Goal: Information Seeking & Learning: Learn about a topic

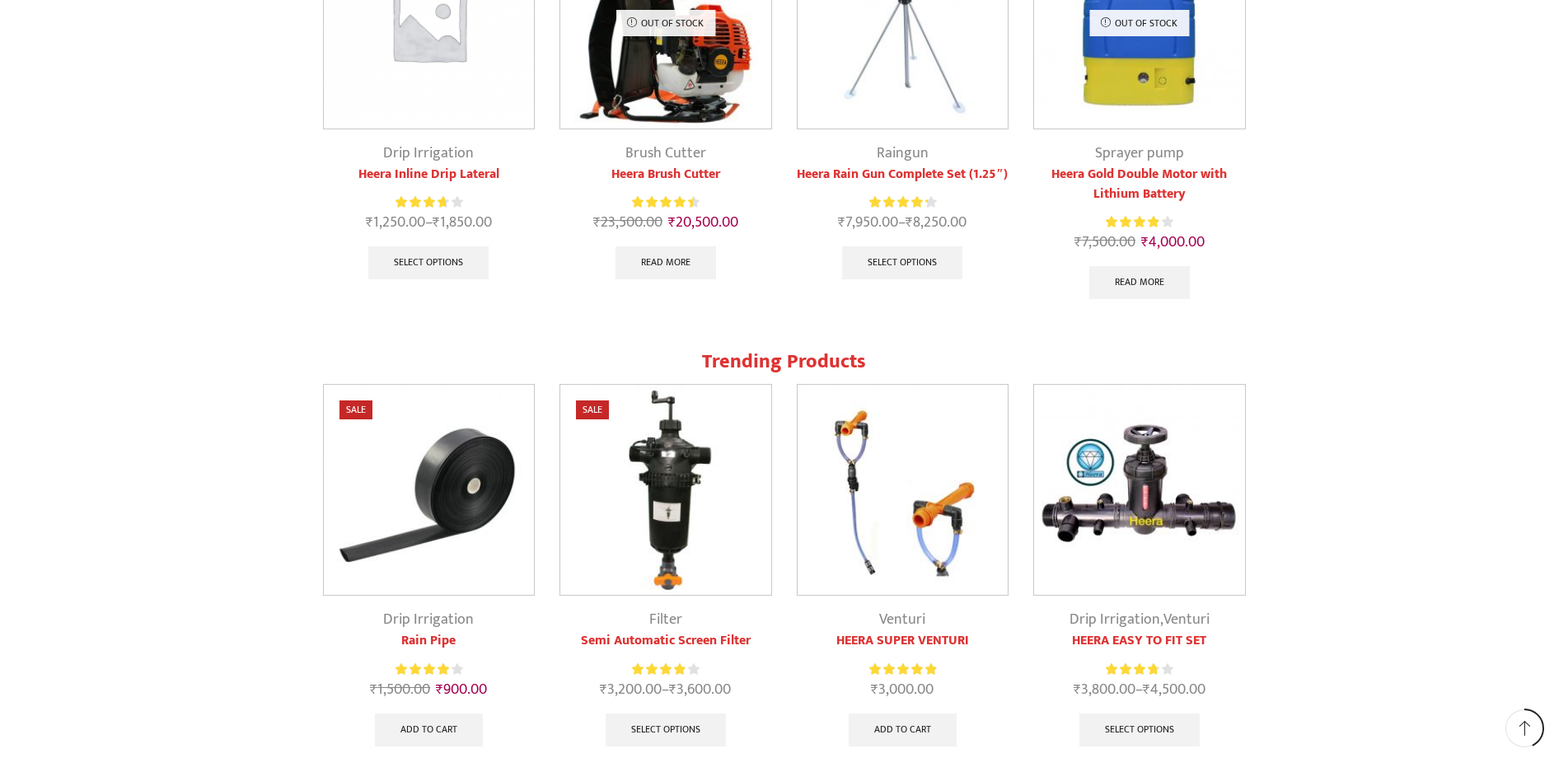
scroll to position [1429, 0]
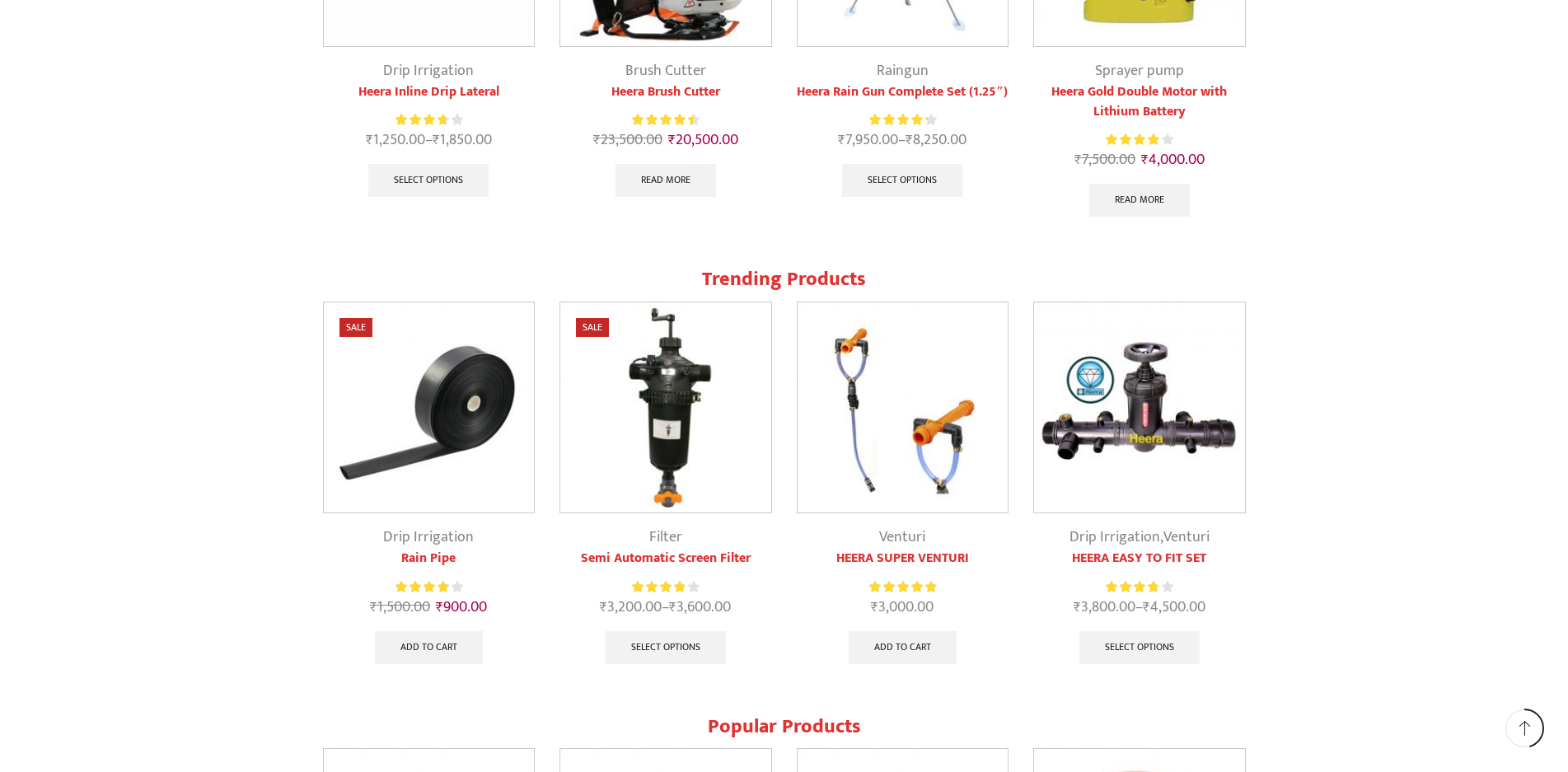
click at [432, 435] on img at bounding box center [428, 408] width 211 height 211
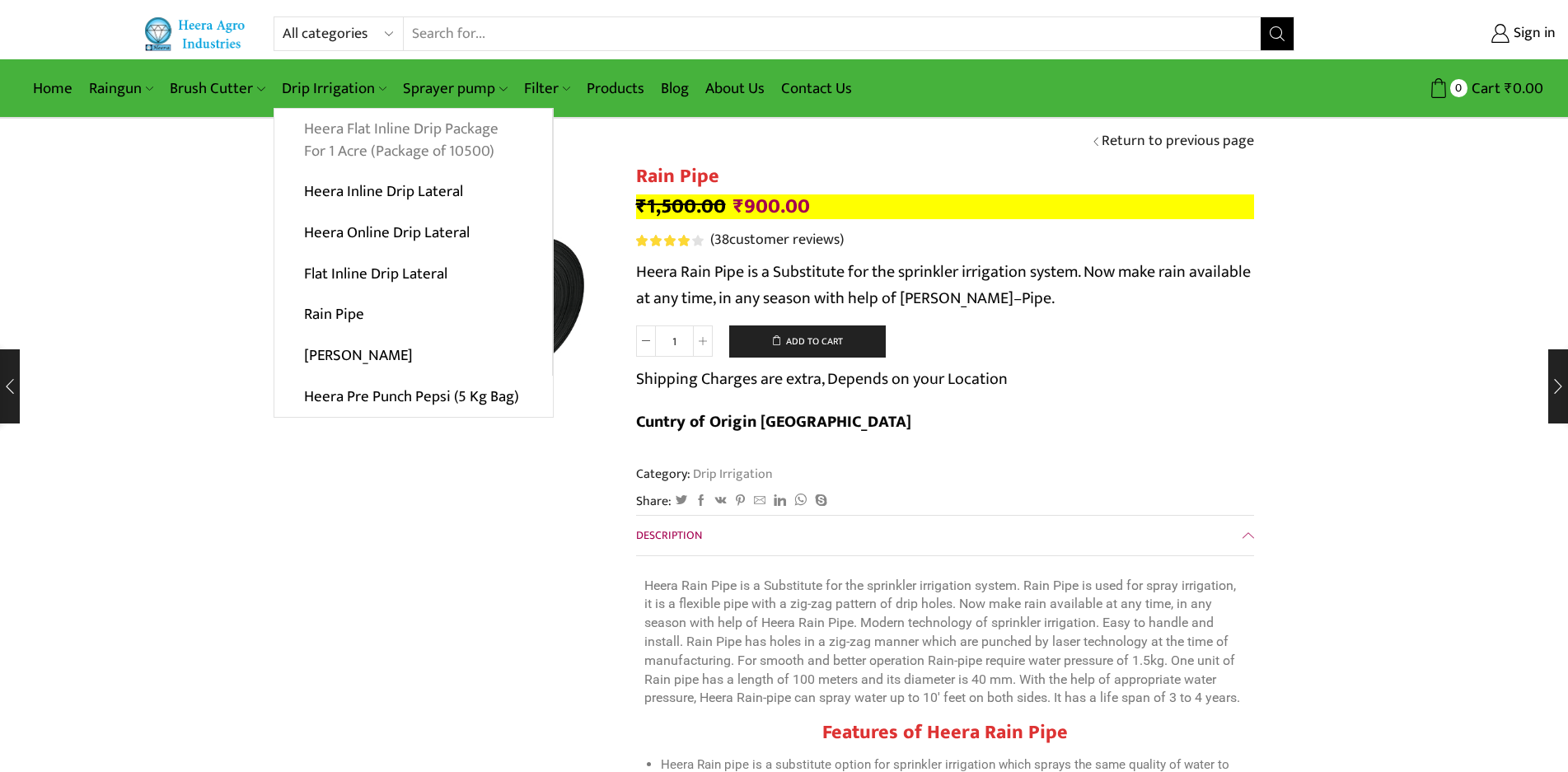
click at [376, 135] on link "Heera Flat Inline Drip Package For 1 Acre (Package of 10500)" at bounding box center [413, 140] width 278 height 63
click at [357, 131] on link "Heera Flat Inline Drip Package For 1 Acre (Package of 10500)" at bounding box center [413, 140] width 278 height 63
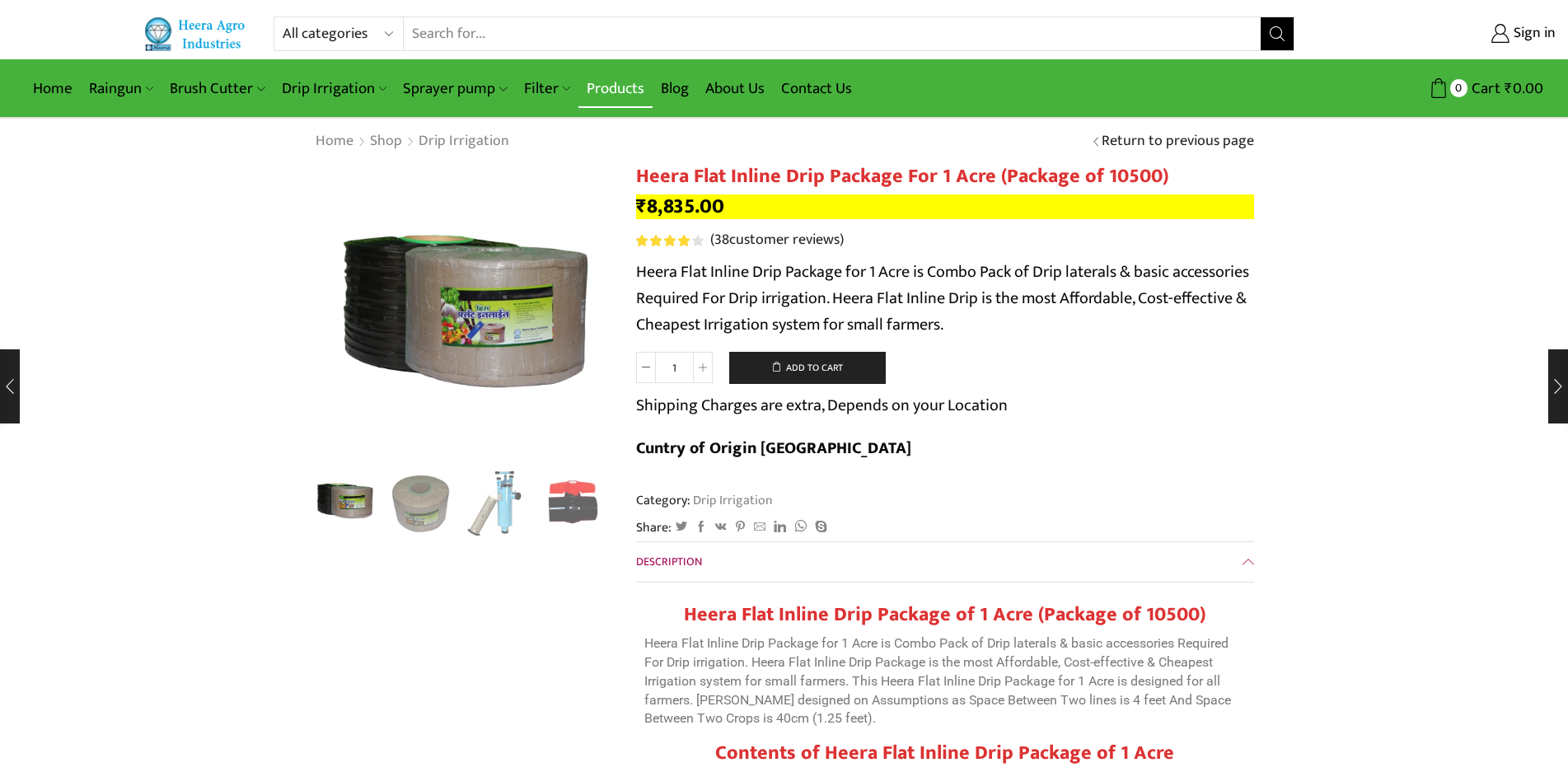
click at [630, 85] on link "Products" at bounding box center [616, 88] width 74 height 39
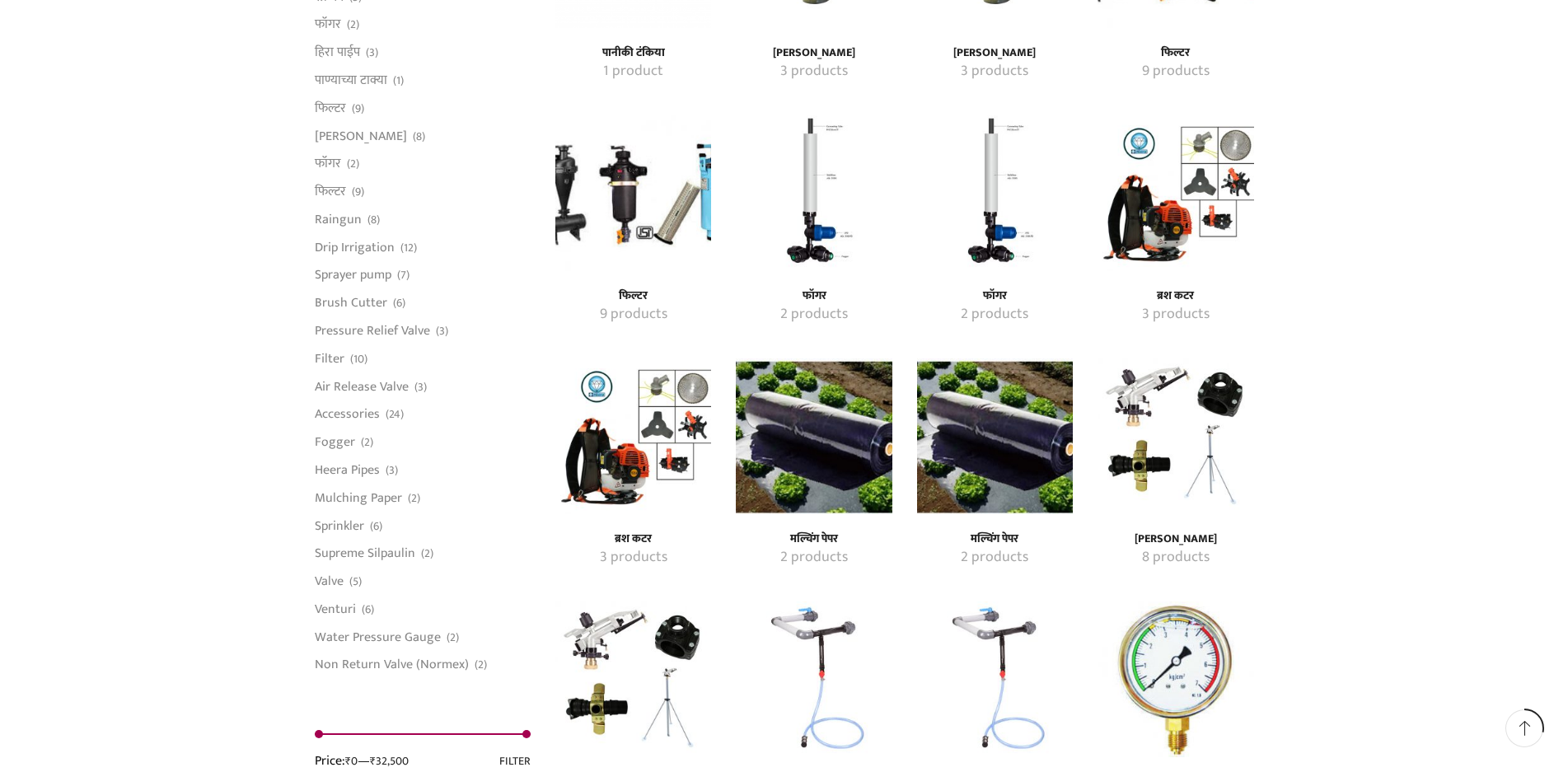
scroll to position [1154, 0]
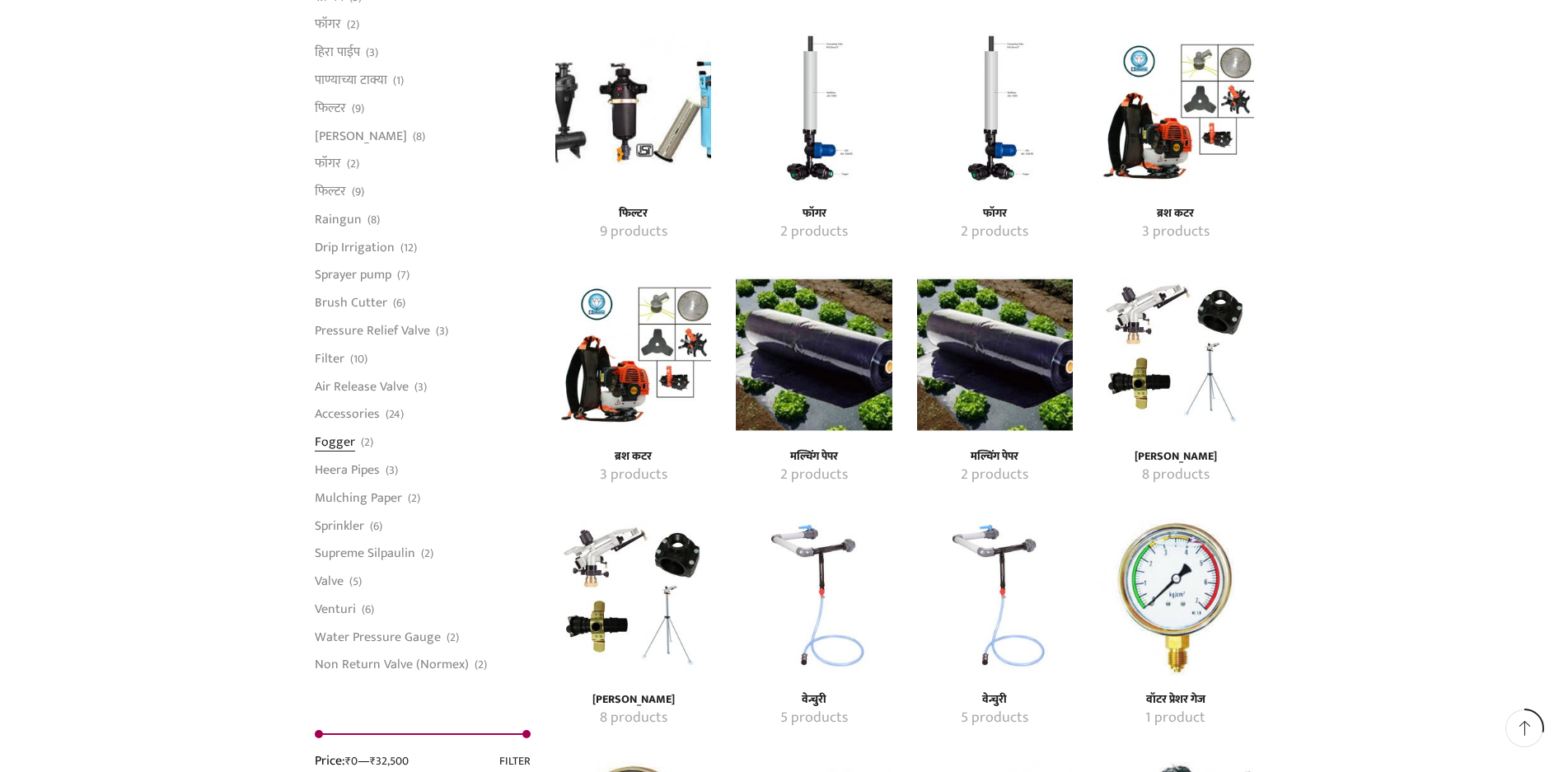
click at [339, 447] on link "Fogger" at bounding box center [335, 443] width 41 height 28
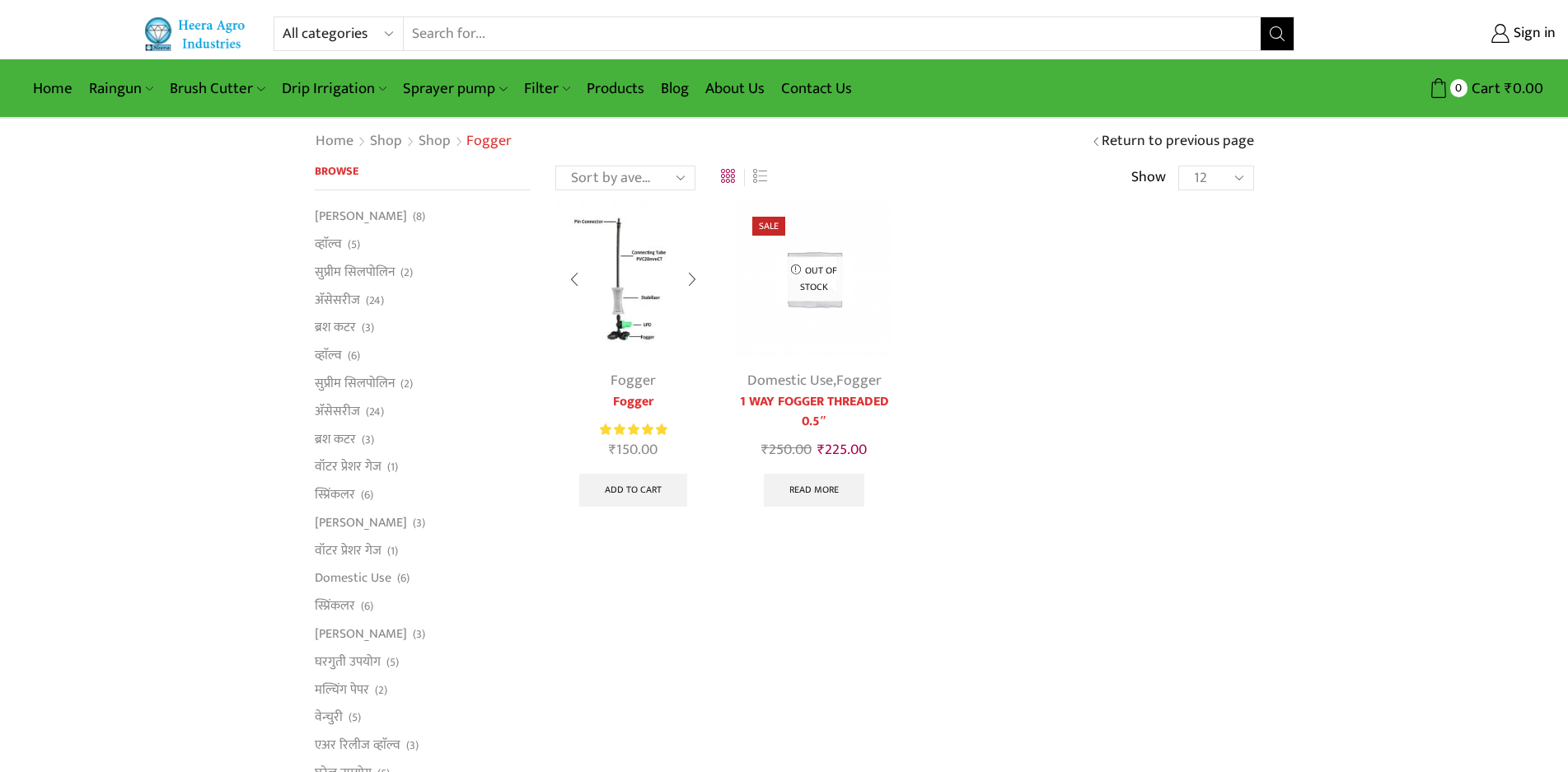
click at [628, 326] on img at bounding box center [633, 278] width 156 height 156
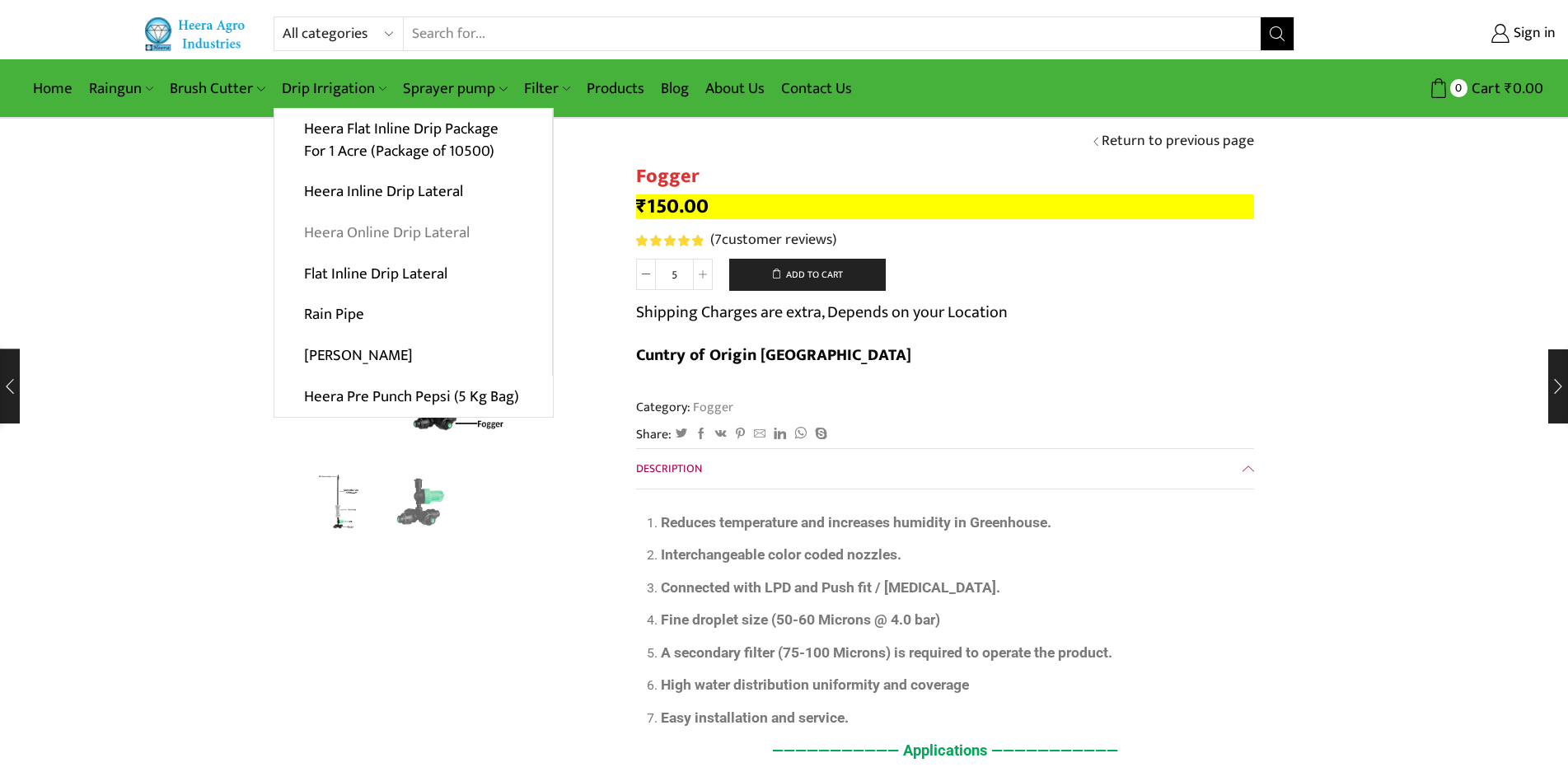
click at [375, 234] on link "Heera Online Drip Lateral" at bounding box center [413, 234] width 278 height 42
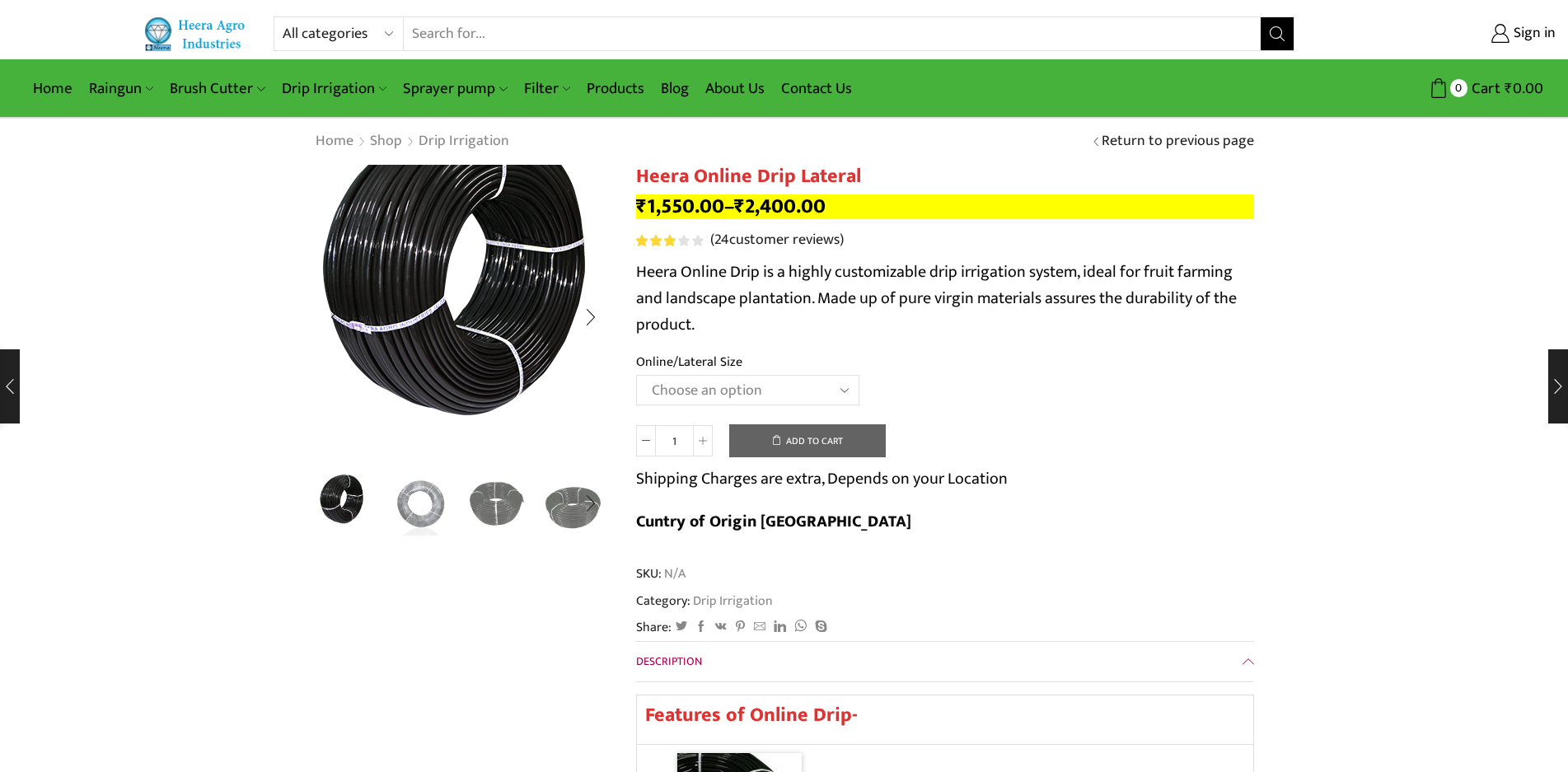
click at [440, 395] on img "1 / 5" at bounding box center [472, 282] width 412 height 412
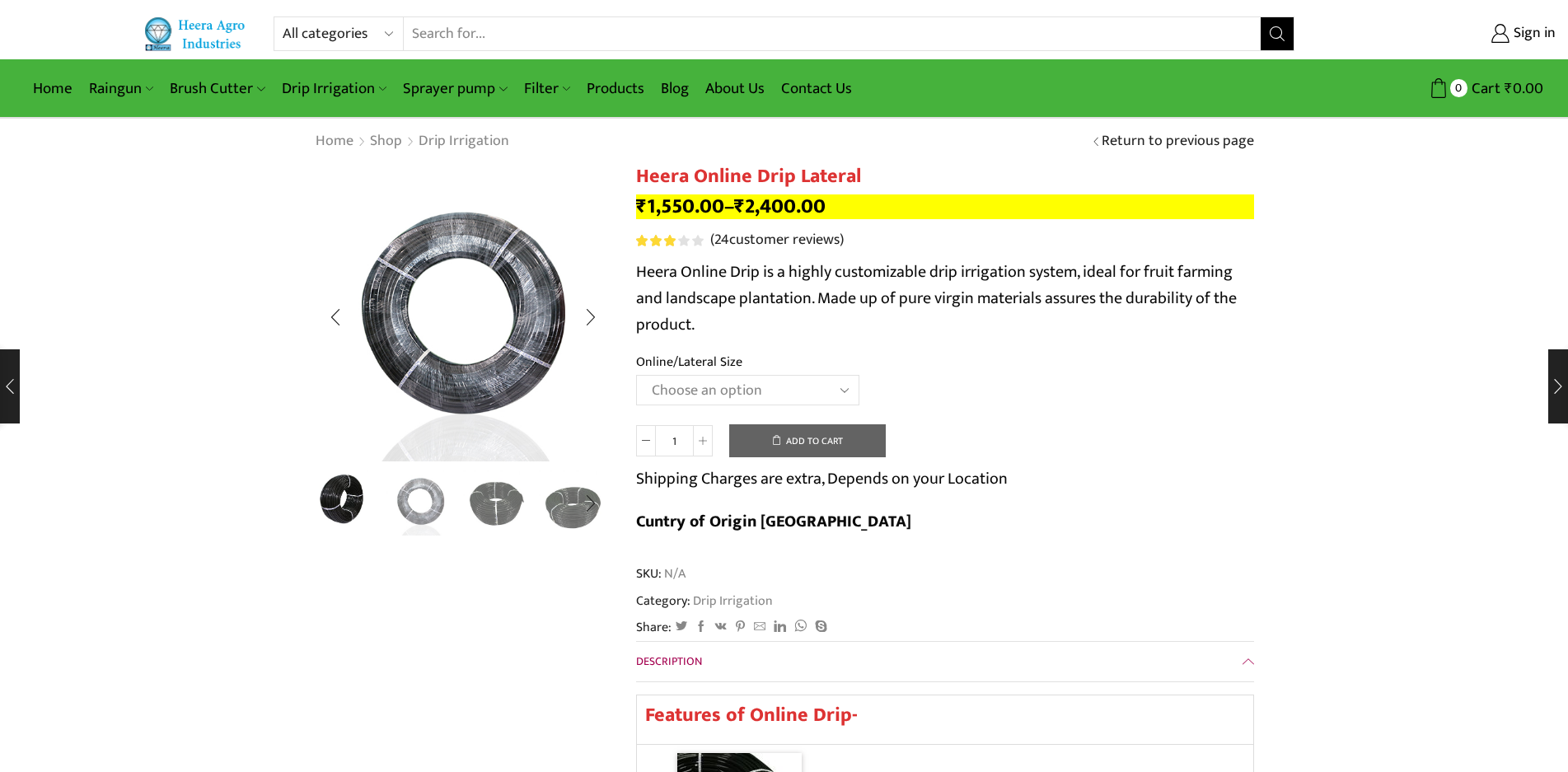
click at [435, 500] on img "2 / 5" at bounding box center [421, 501] width 68 height 68
click at [477, 491] on img "3 / 5" at bounding box center [497, 501] width 68 height 68
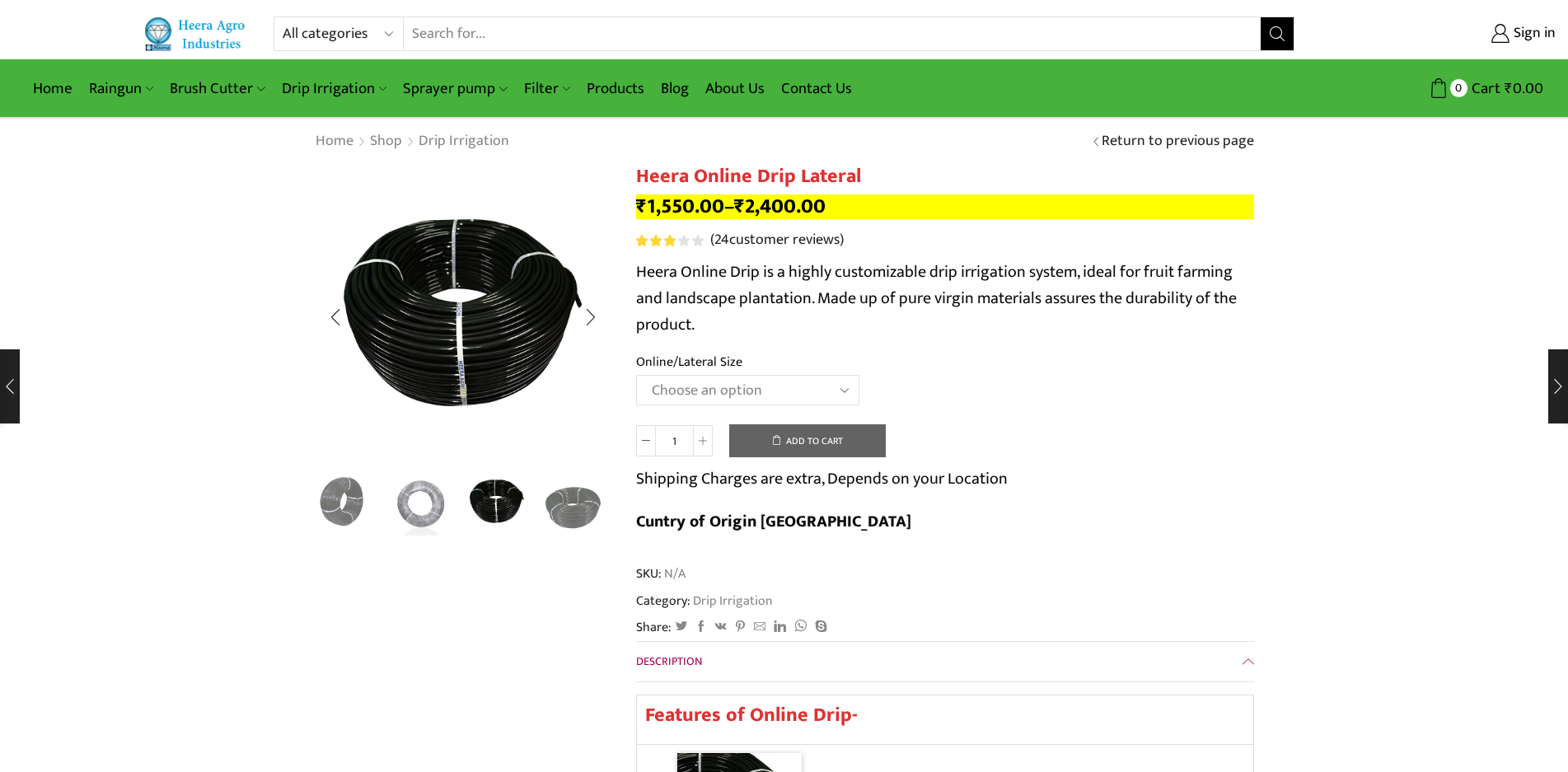
click at [570, 489] on div "Next slide" at bounding box center [591, 504] width 42 height 42
click at [1187, 141] on link "Return to previous page" at bounding box center [1177, 142] width 152 height 22
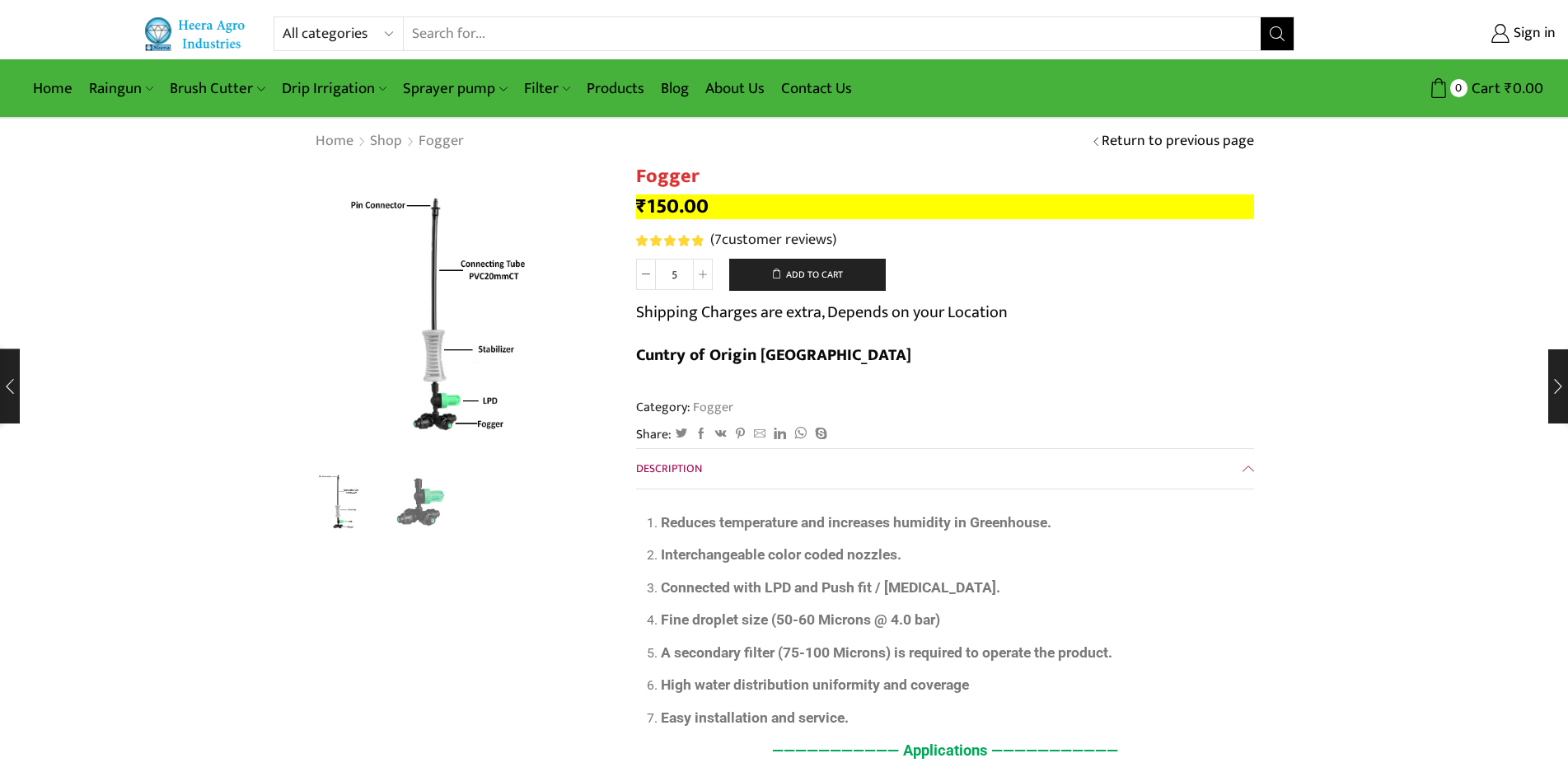
click at [1184, 137] on link "Return to previous page" at bounding box center [1177, 142] width 152 height 22
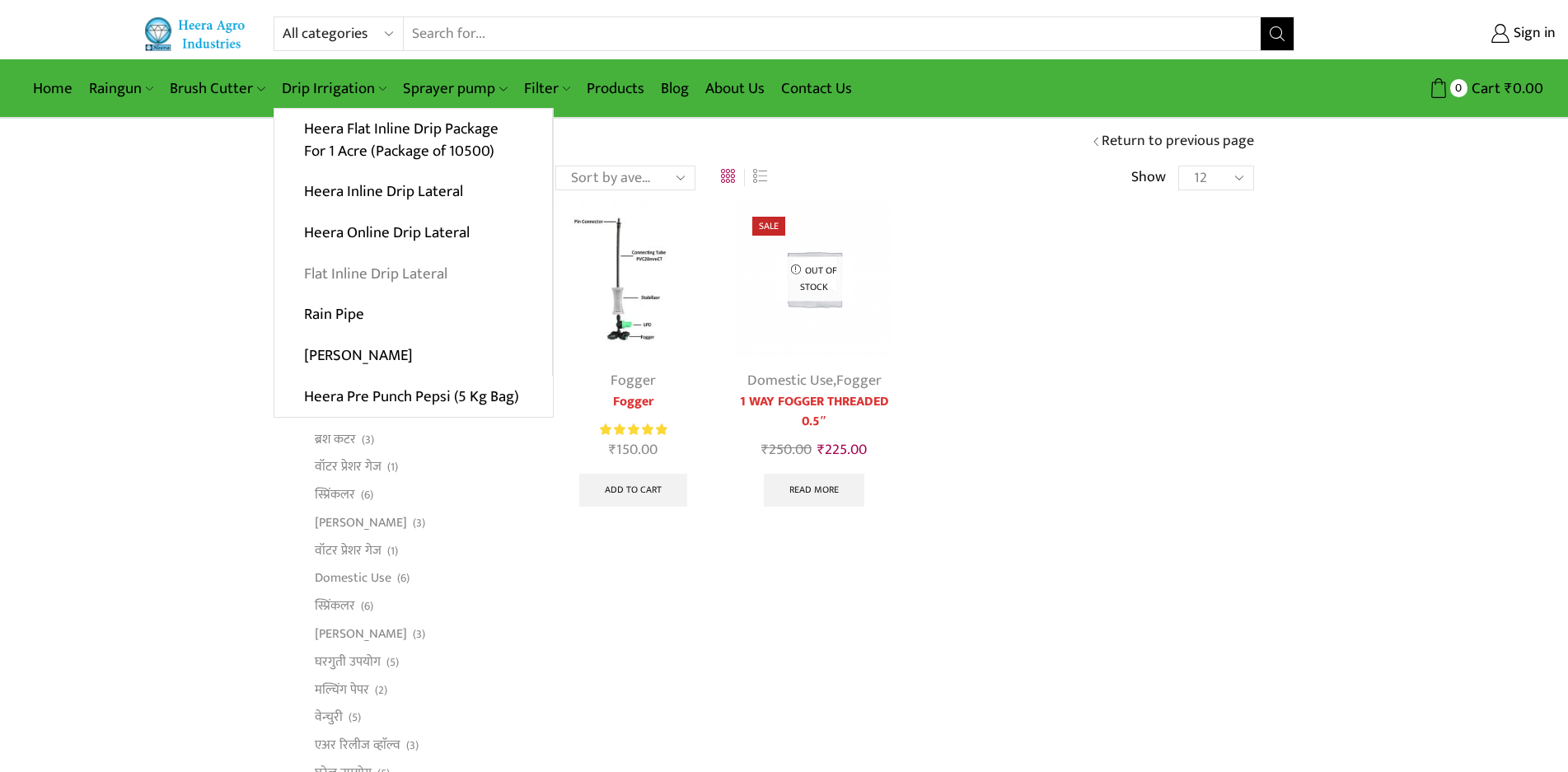
click at [349, 272] on link "Flat Inline Drip Lateral" at bounding box center [413, 274] width 278 height 42
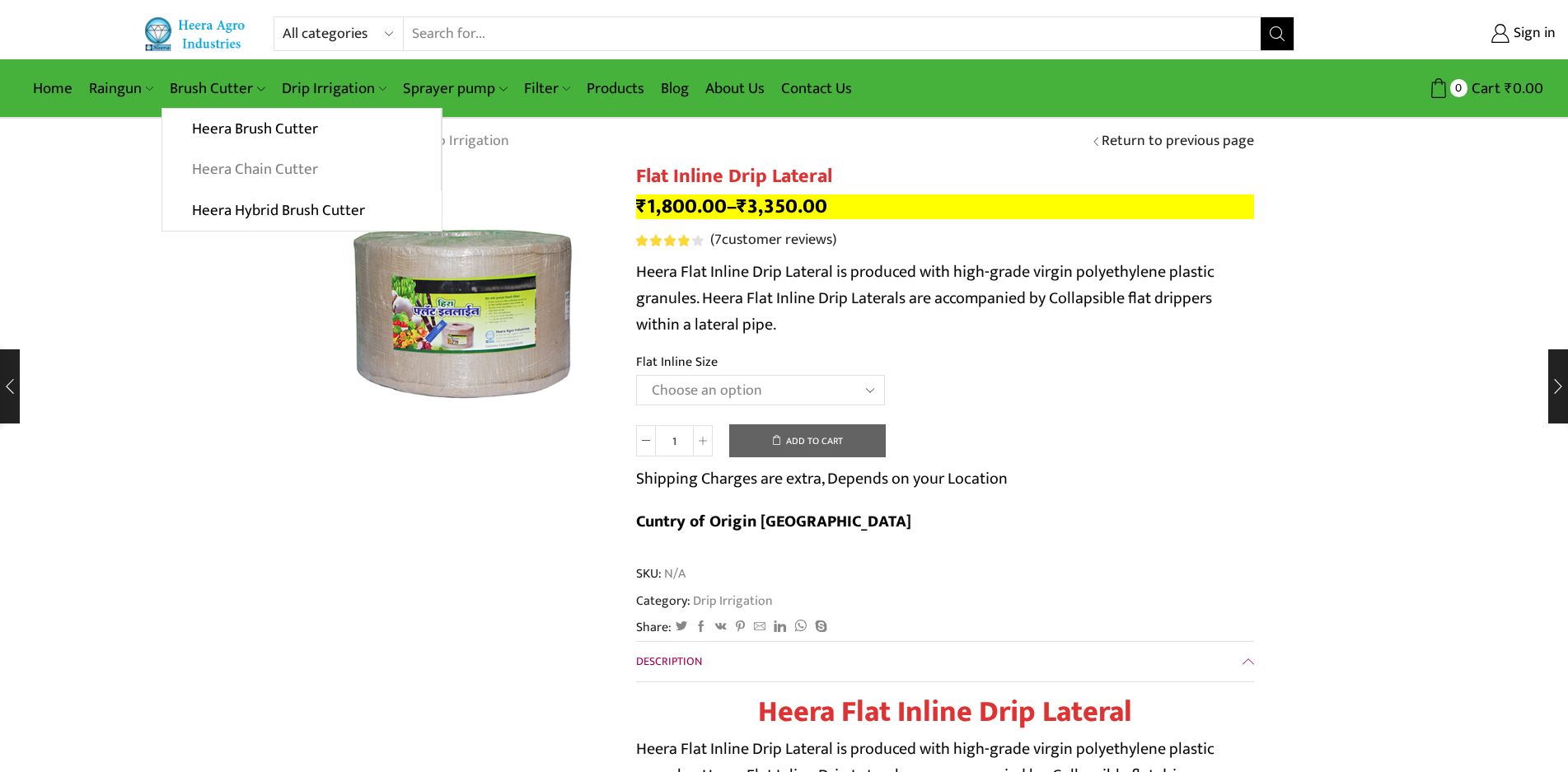
click at [227, 166] on link "Heera Chain Cutter" at bounding box center [302, 170] width 278 height 42
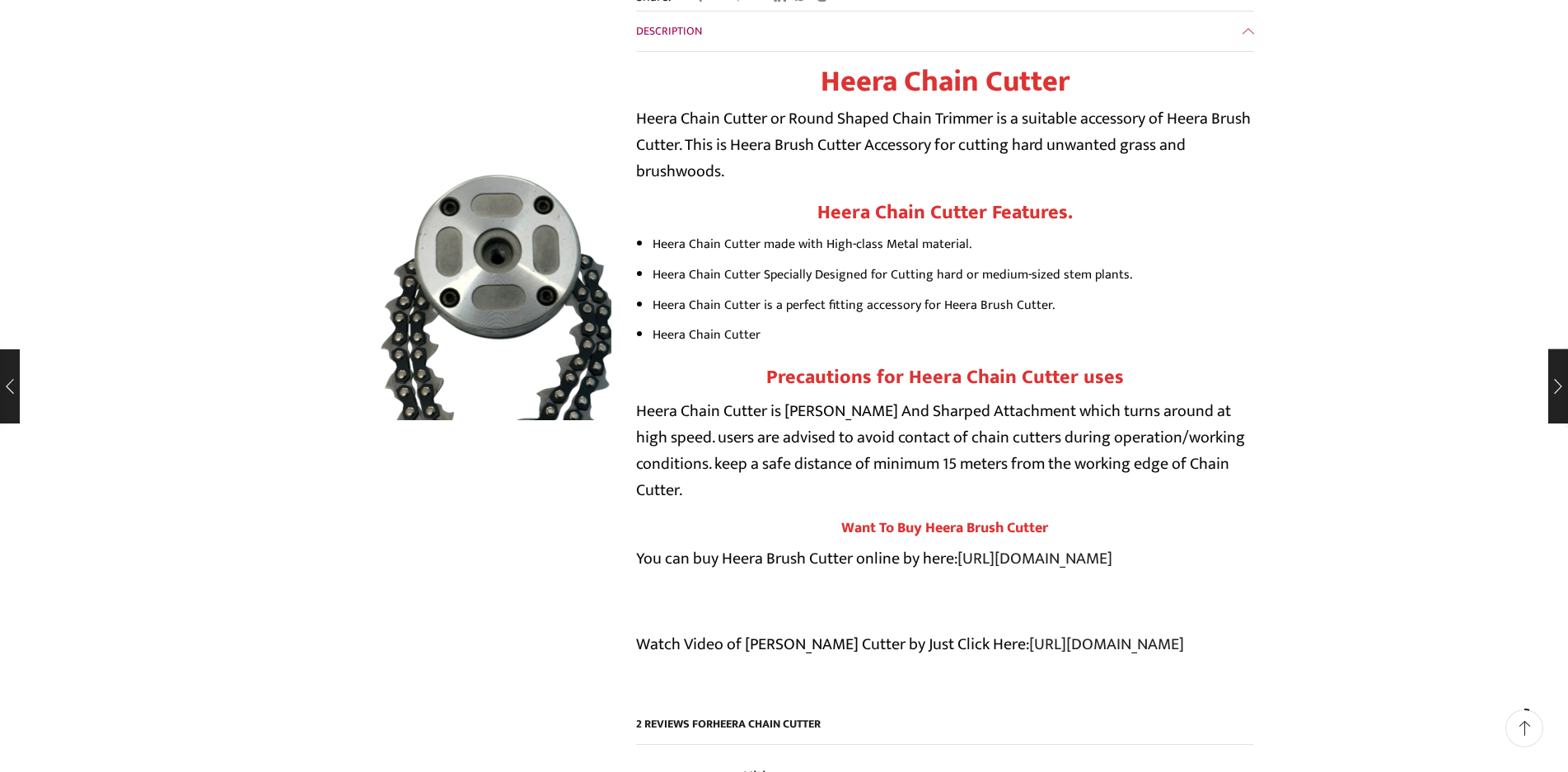
scroll to position [82, 0]
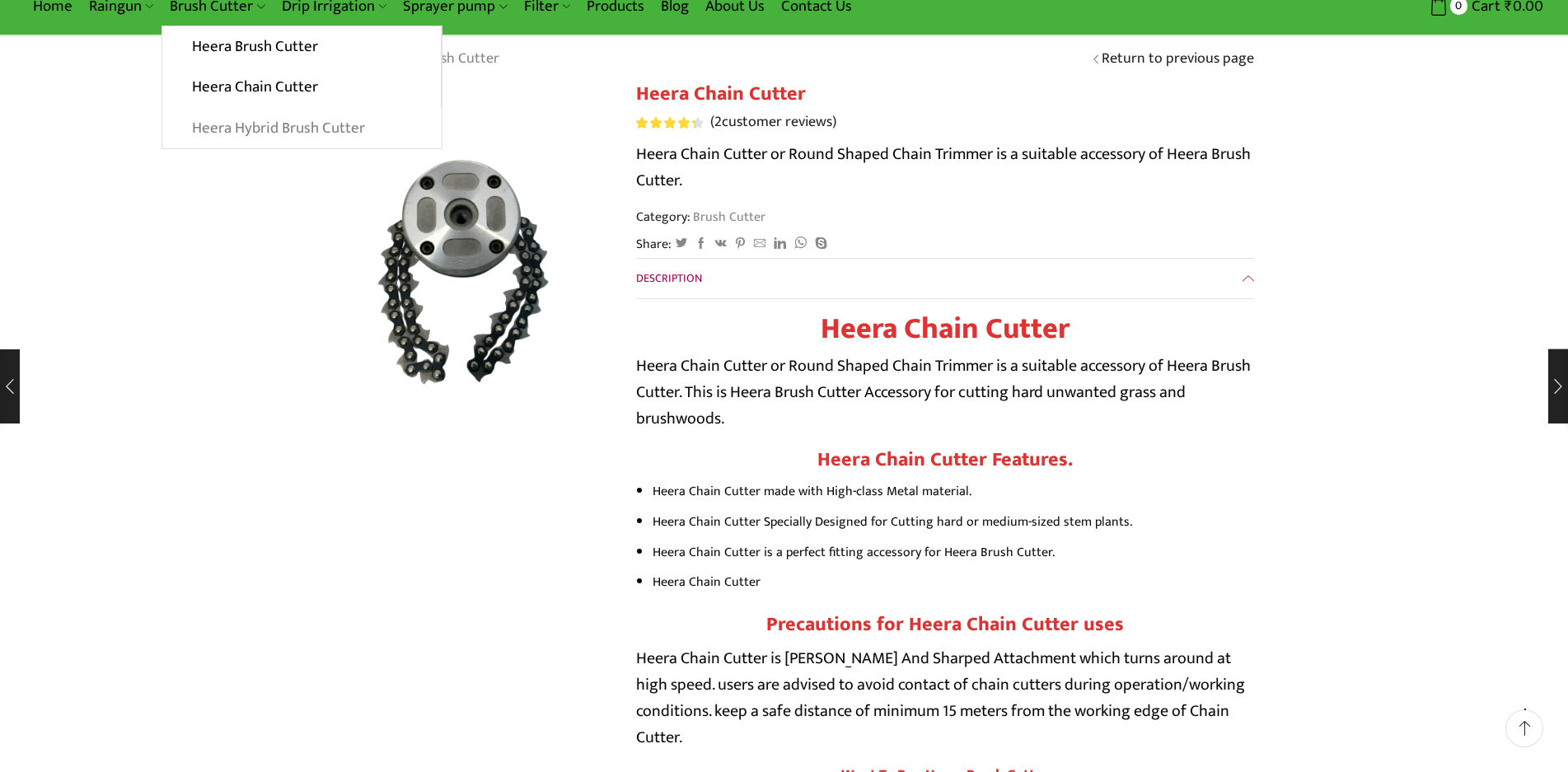
click at [237, 128] on link "Heera Hybrid Brush Cutter" at bounding box center [302, 129] width 279 height 42
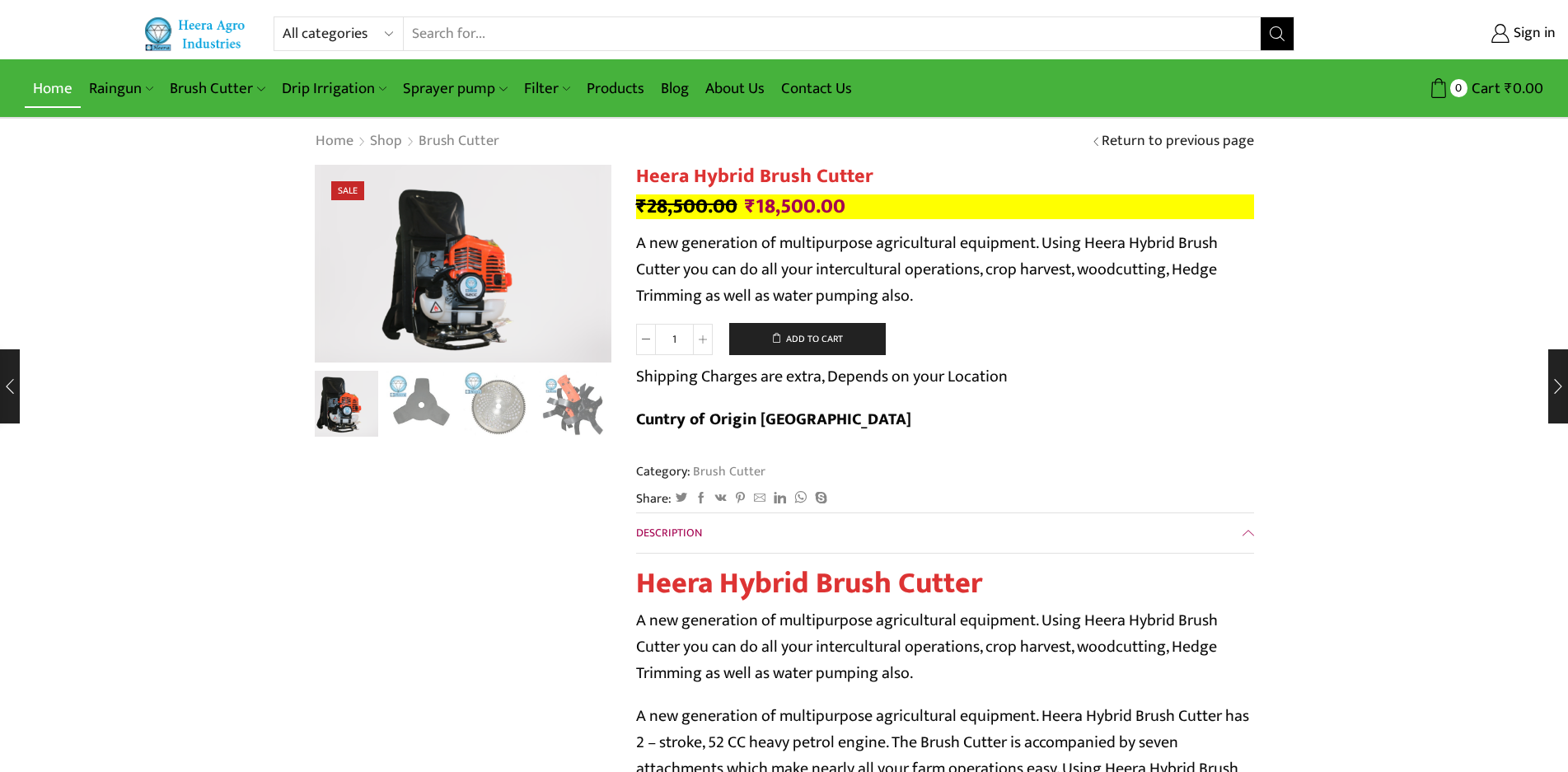
click at [54, 88] on link "Home" at bounding box center [52, 88] width 56 height 39
